Goal: Find specific page/section: Find specific page/section

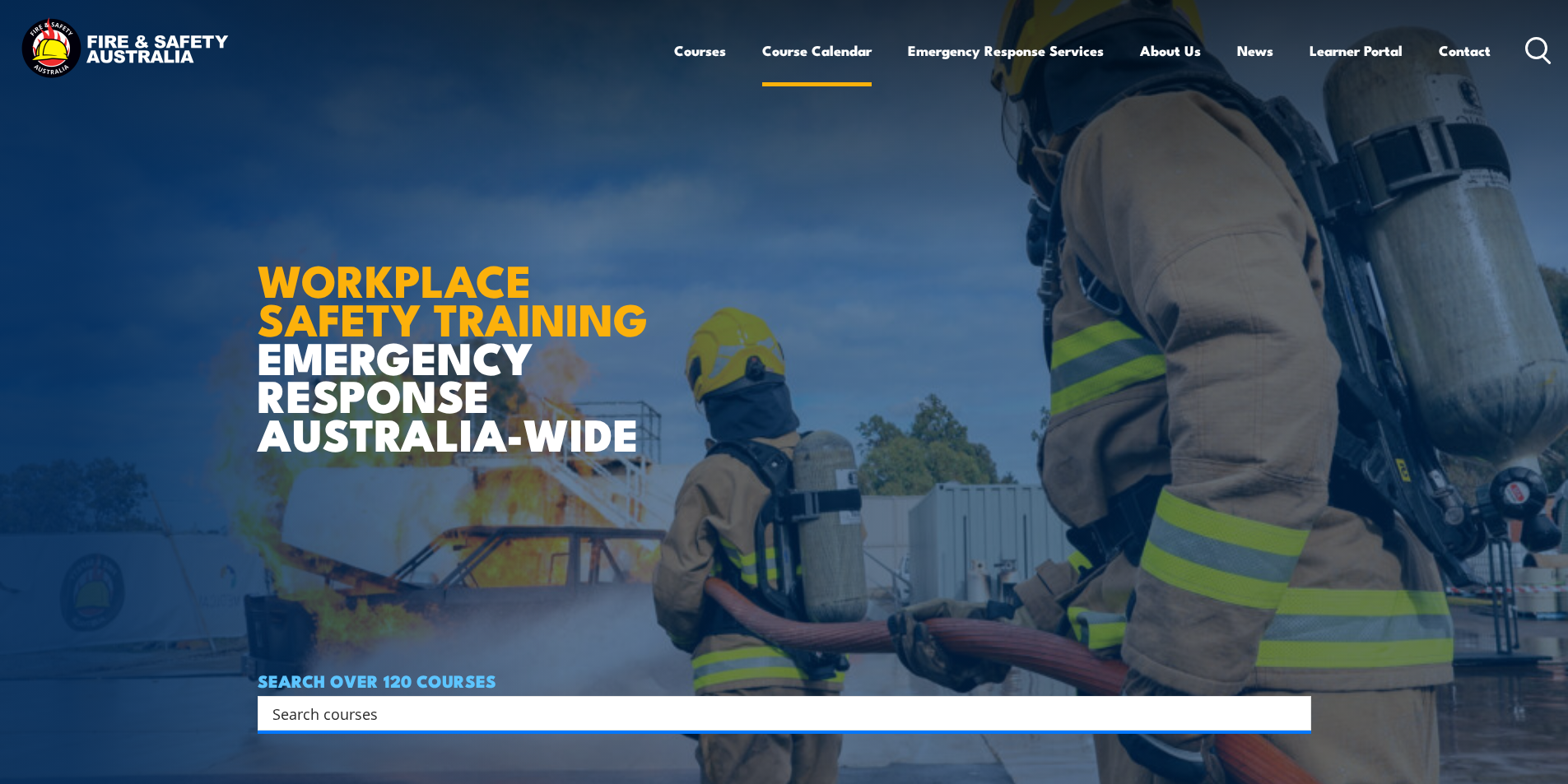
click at [820, 48] on link "Course Calendar" at bounding box center [817, 50] width 110 height 44
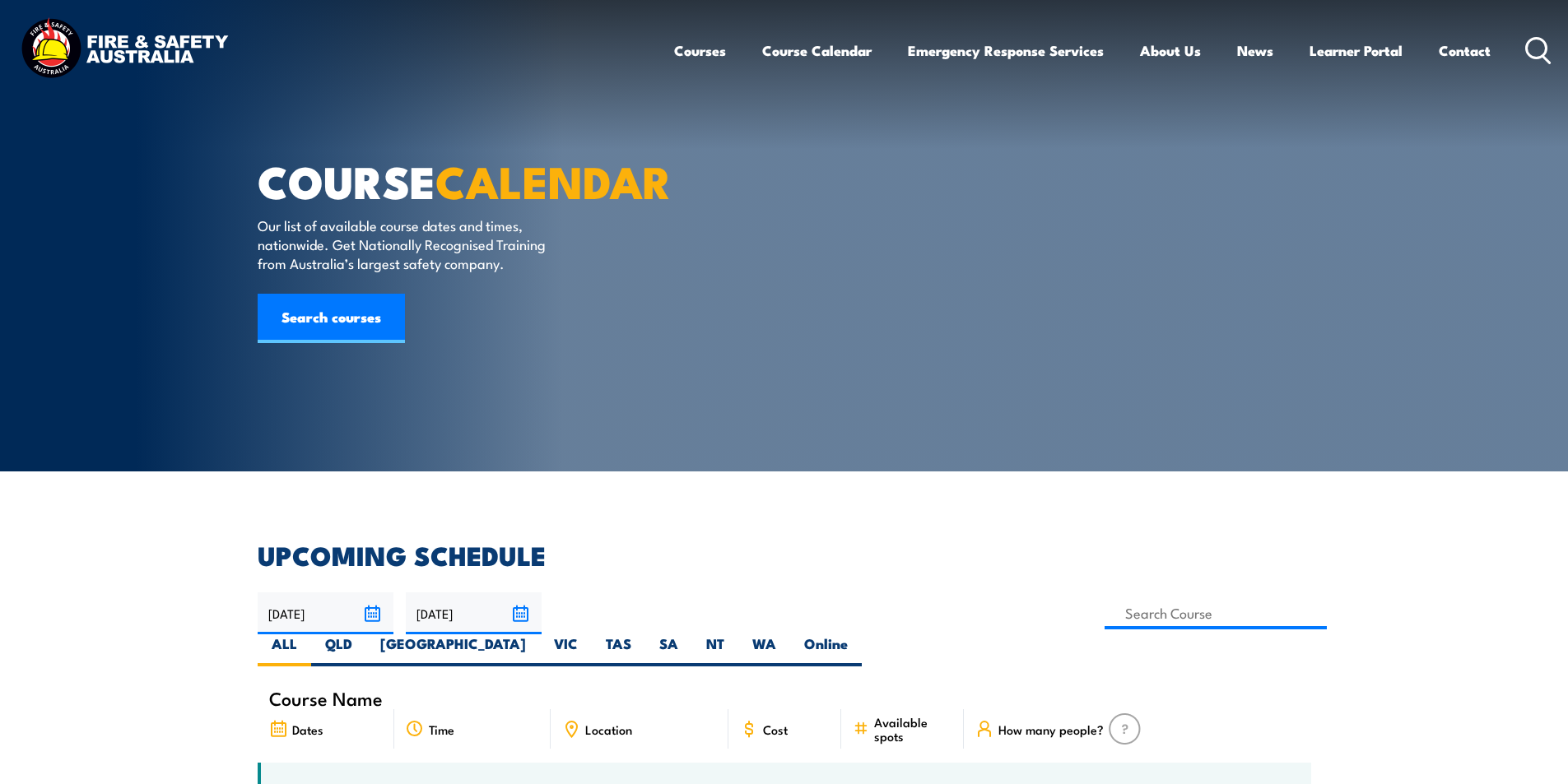
click at [738, 635] on label "NT" at bounding box center [716, 650] width 46 height 32
click at [735, 635] on input "NT" at bounding box center [729, 640] width 11 height 11
radio input "true"
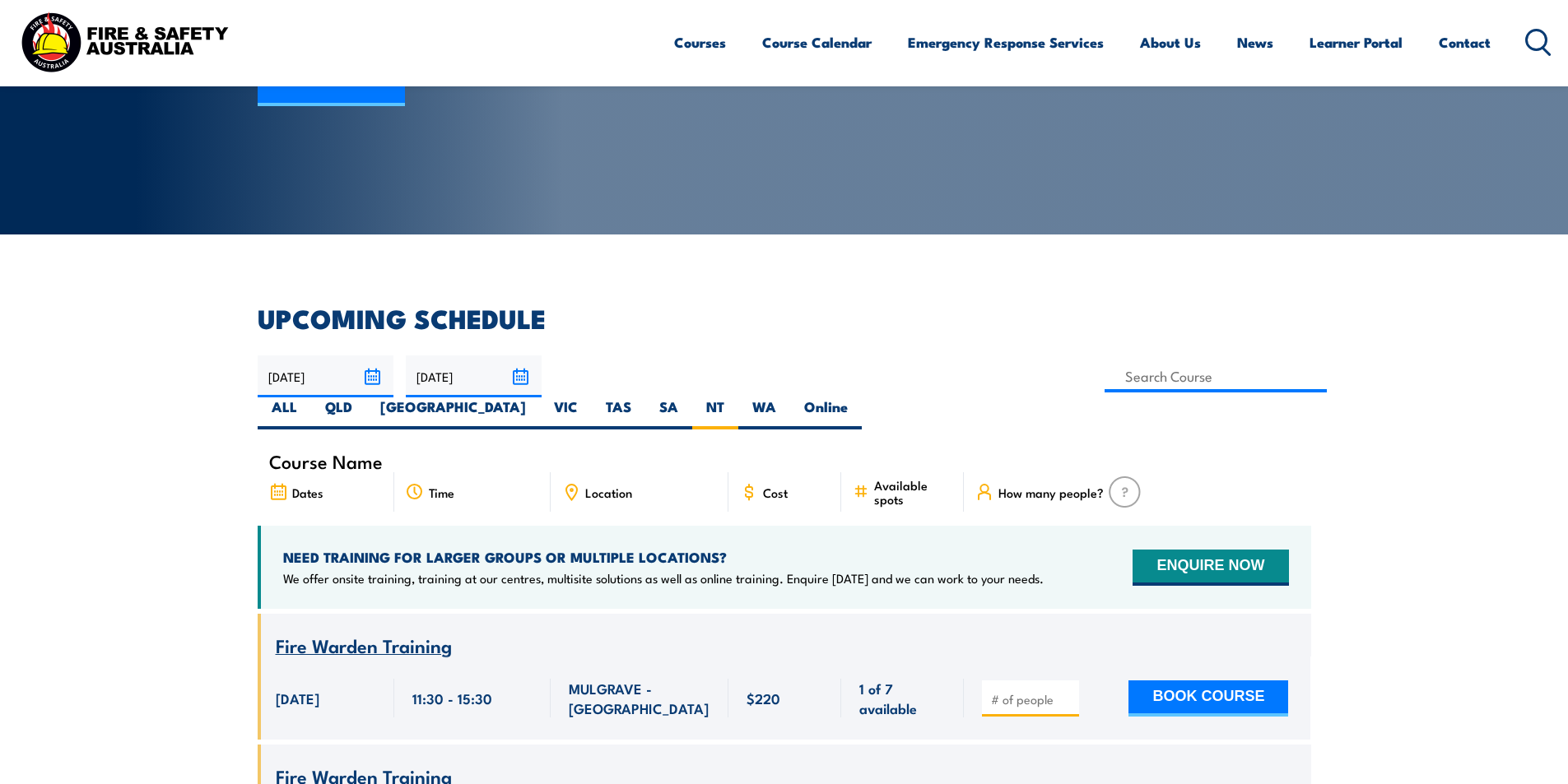
scroll to position [247, 0]
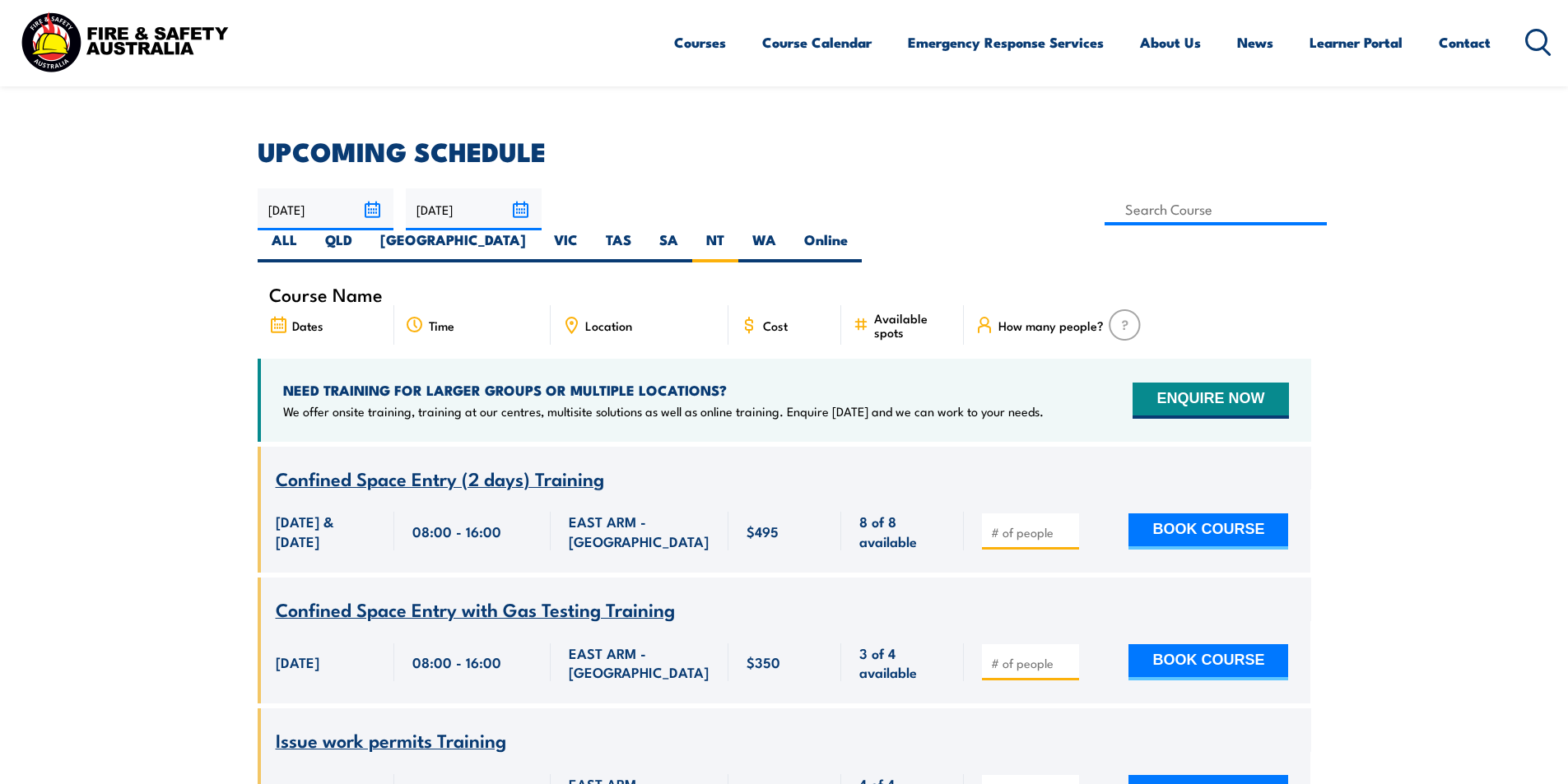
scroll to position [379, 0]
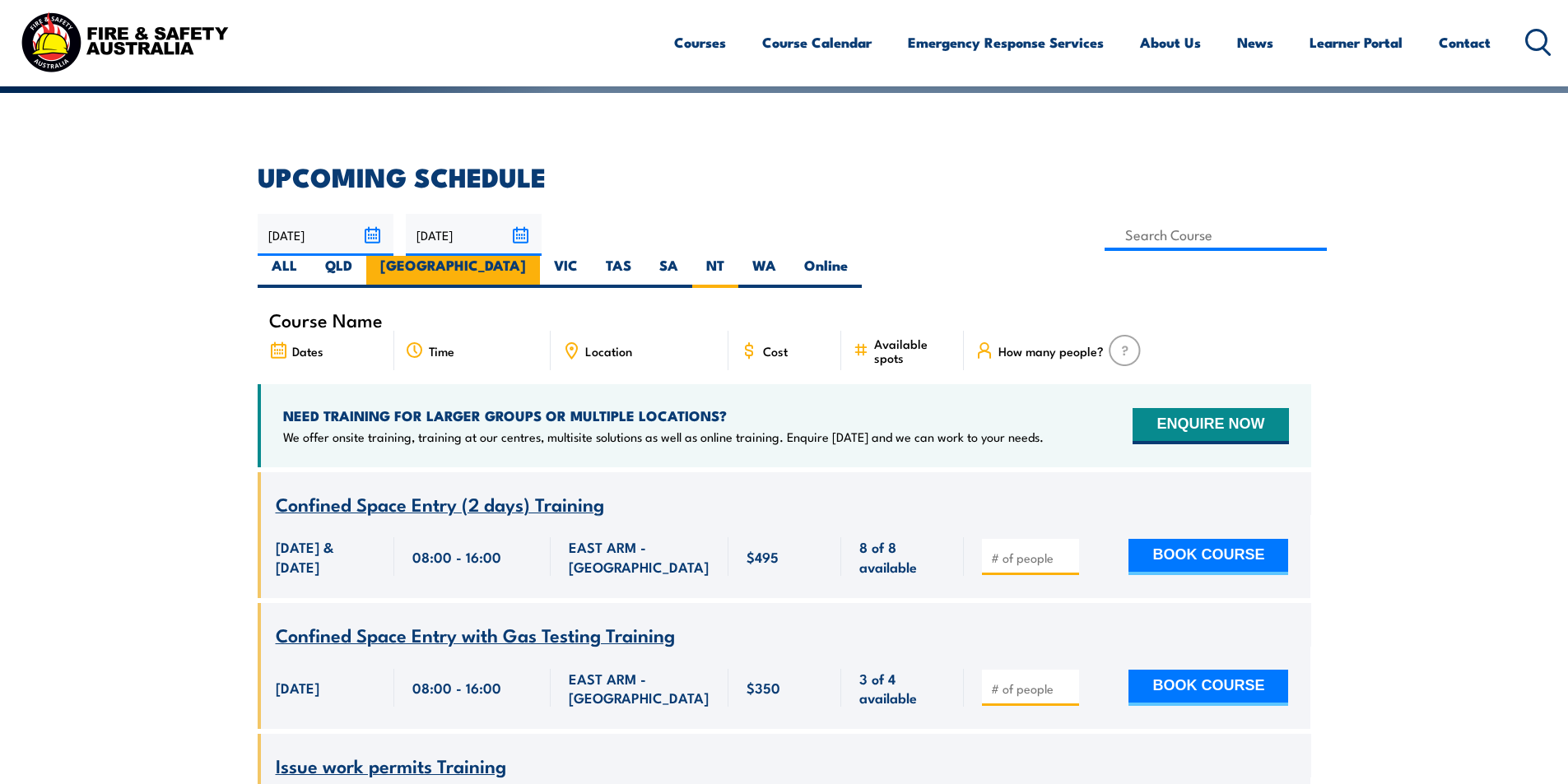
click at [540, 256] on label "[GEOGRAPHIC_DATA]" at bounding box center [453, 272] width 173 height 32
click at [537, 256] on input "[GEOGRAPHIC_DATA]" at bounding box center [531, 261] width 11 height 11
radio input "true"
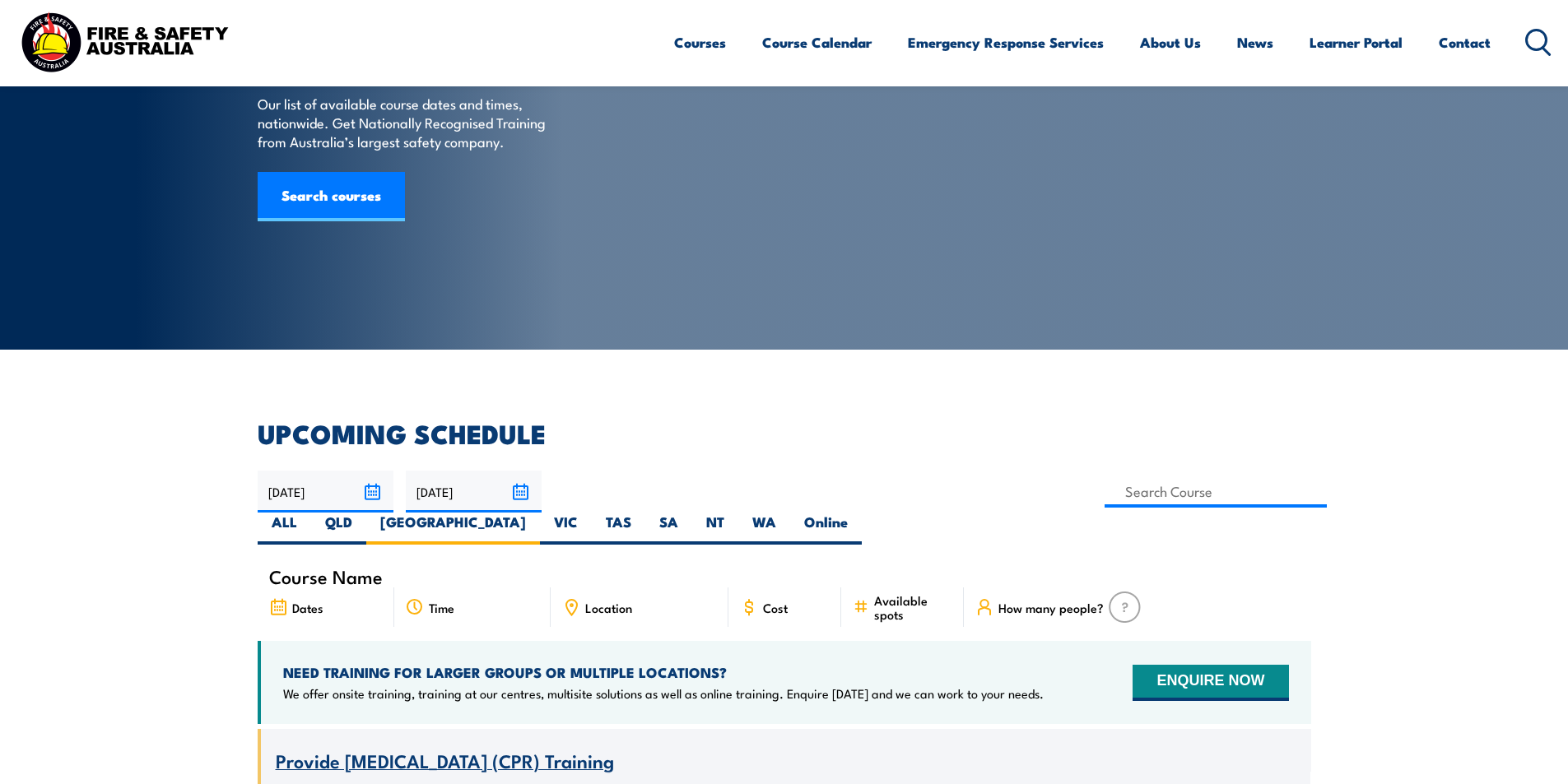
scroll to position [214, 0]
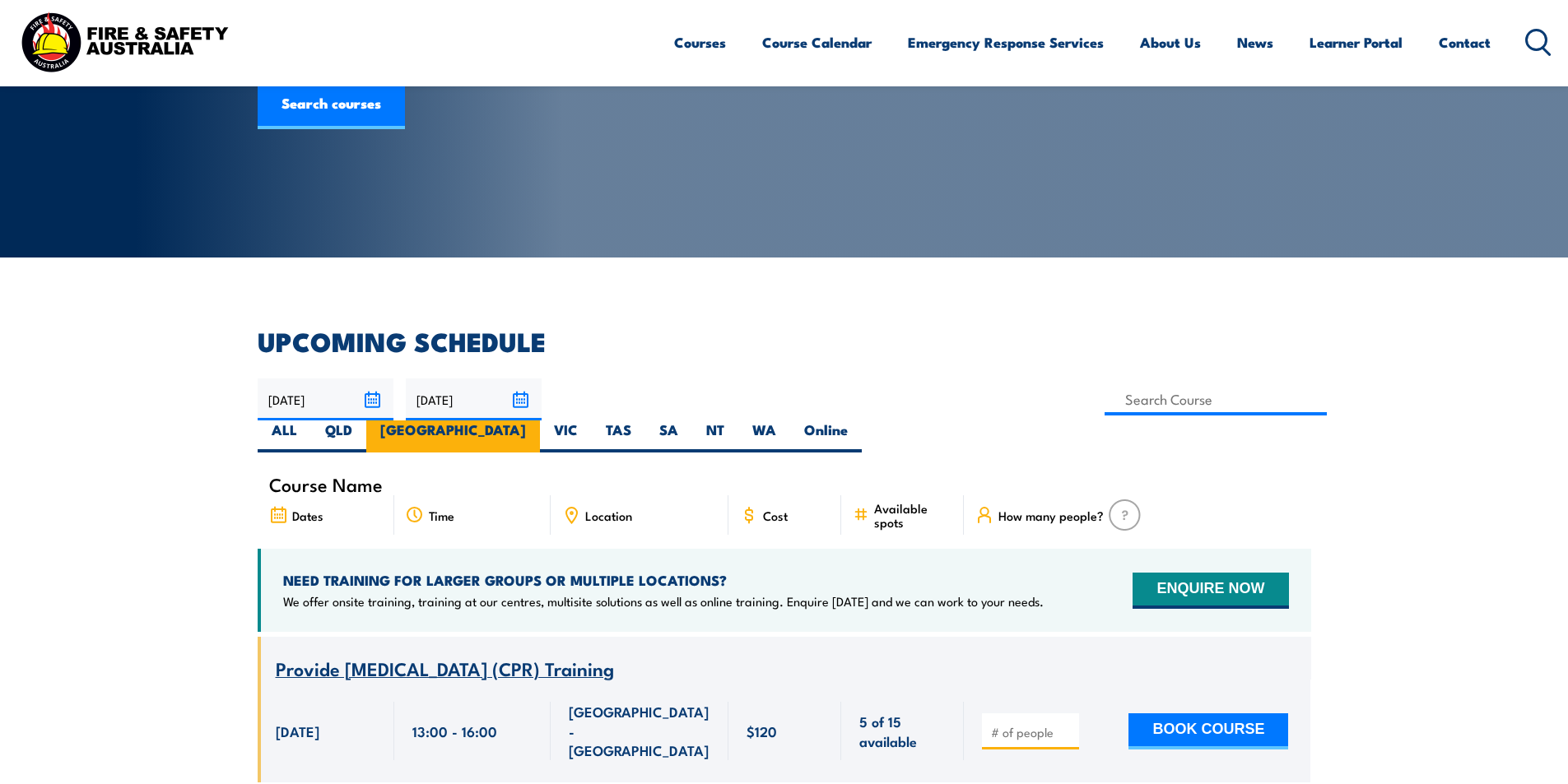
click at [540, 421] on label "[GEOGRAPHIC_DATA]" at bounding box center [453, 437] width 173 height 32
click at [537, 421] on input "[GEOGRAPHIC_DATA]" at bounding box center [531, 426] width 11 height 11
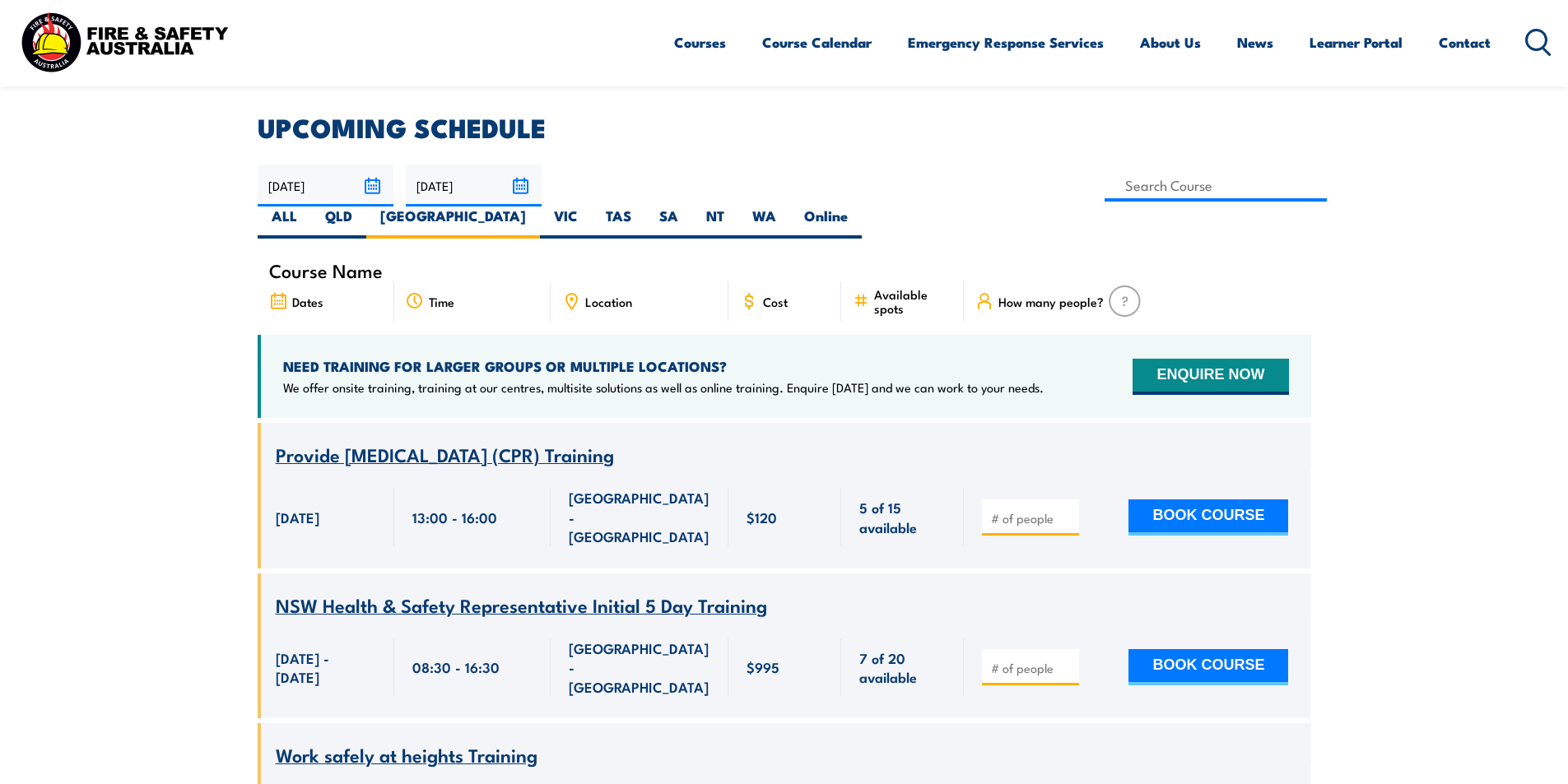
scroll to position [460, 0]
